Goal: Entertainment & Leisure: Consume media (video, audio)

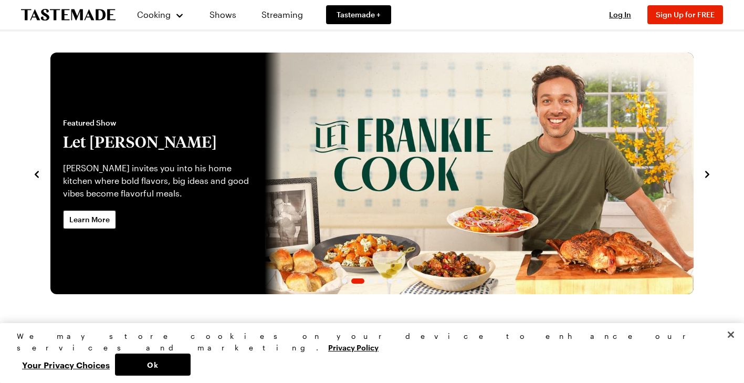
click at [705, 177] on icon "navigate to next item" at bounding box center [707, 174] width 11 height 11
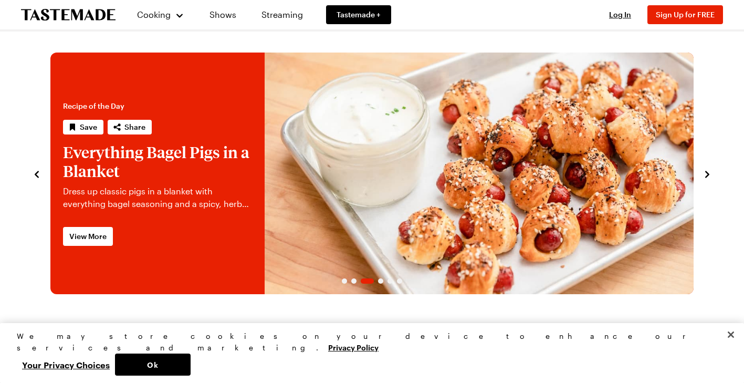
click at [705, 177] on icon "navigate to next item" at bounding box center [707, 174] width 11 height 11
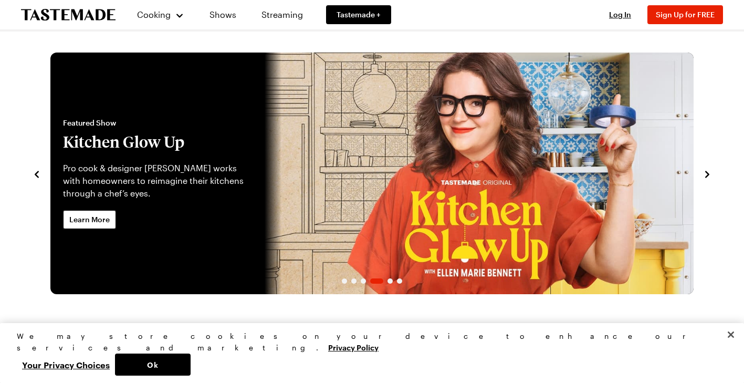
click at [705, 177] on icon "navigate to next item" at bounding box center [707, 174] width 11 height 11
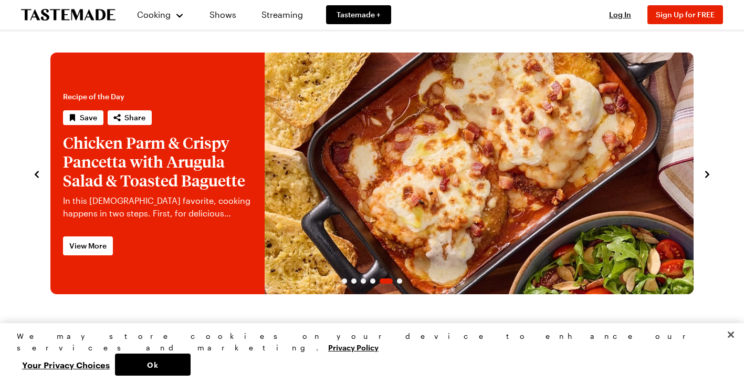
click at [705, 177] on icon "navigate to next item" at bounding box center [707, 174] width 11 height 11
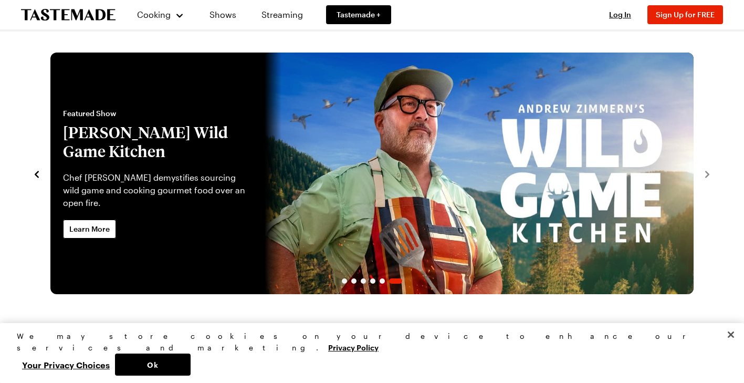
click at [100, 241] on div "Featured Show [PERSON_NAME] Wild Game Kitchen Chef [PERSON_NAME] demystifies so…" at bounding box center [157, 174] width 214 height 242
click at [98, 230] on span "Learn More" at bounding box center [89, 229] width 40 height 11
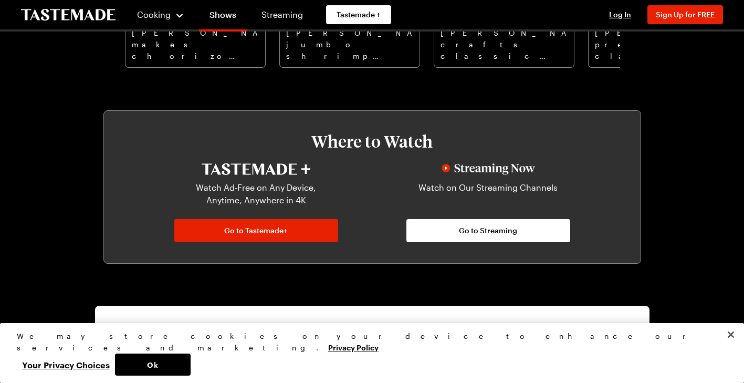
scroll to position [473, 0]
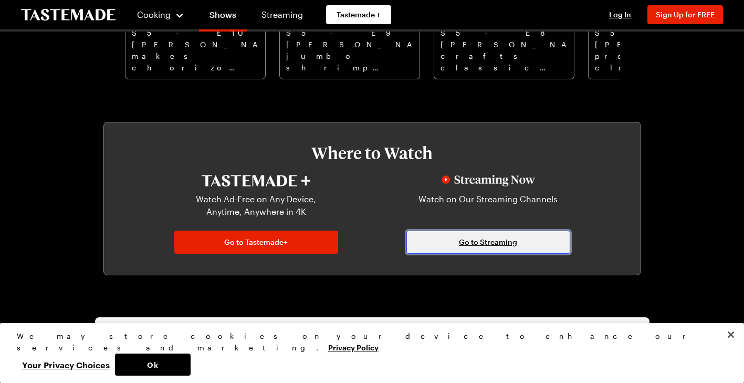
click at [456, 236] on link "Go to Streaming" at bounding box center [488, 241] width 164 height 23
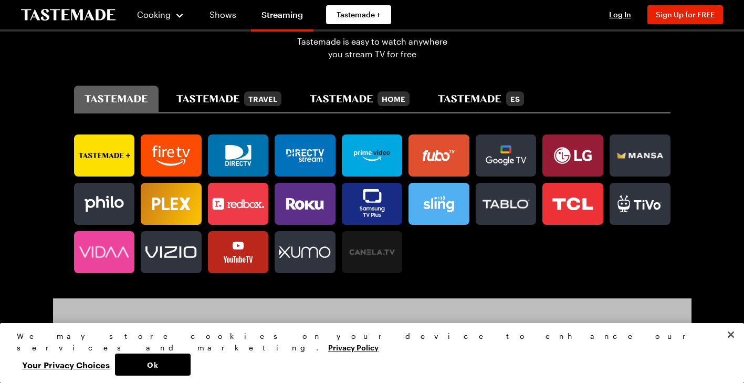
scroll to position [630, 0]
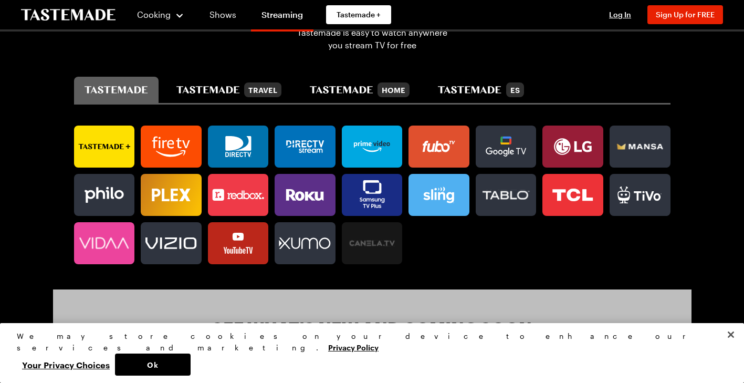
click at [305, 193] on icon at bounding box center [305, 194] width 61 height 21
click at [111, 136] on icon at bounding box center [104, 146] width 61 height 21
